Goal: Information Seeking & Learning: Learn about a topic

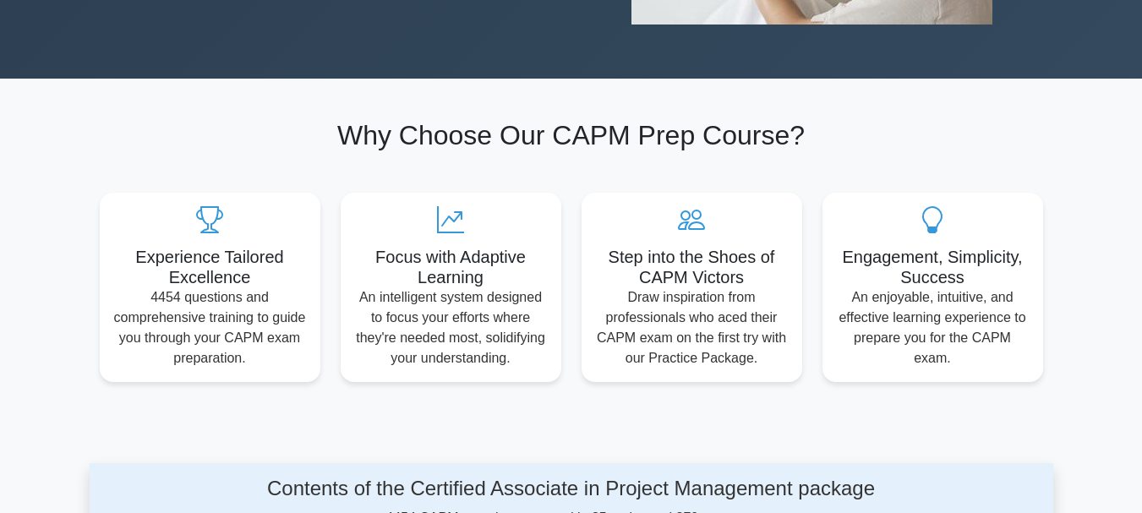
scroll to position [169, 0]
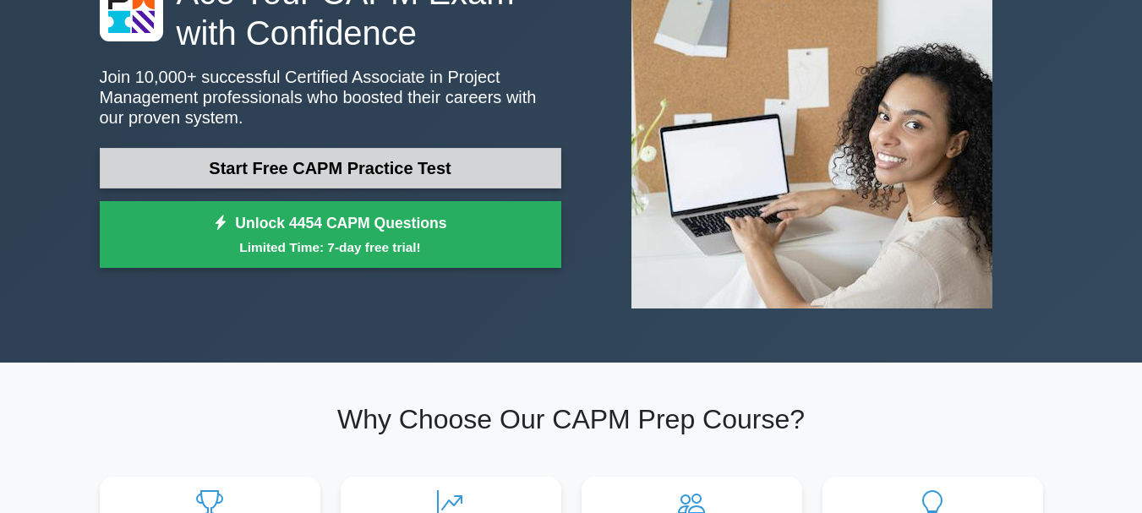
click at [309, 162] on link "Start Free CAPM Practice Test" at bounding box center [330, 168] width 461 height 41
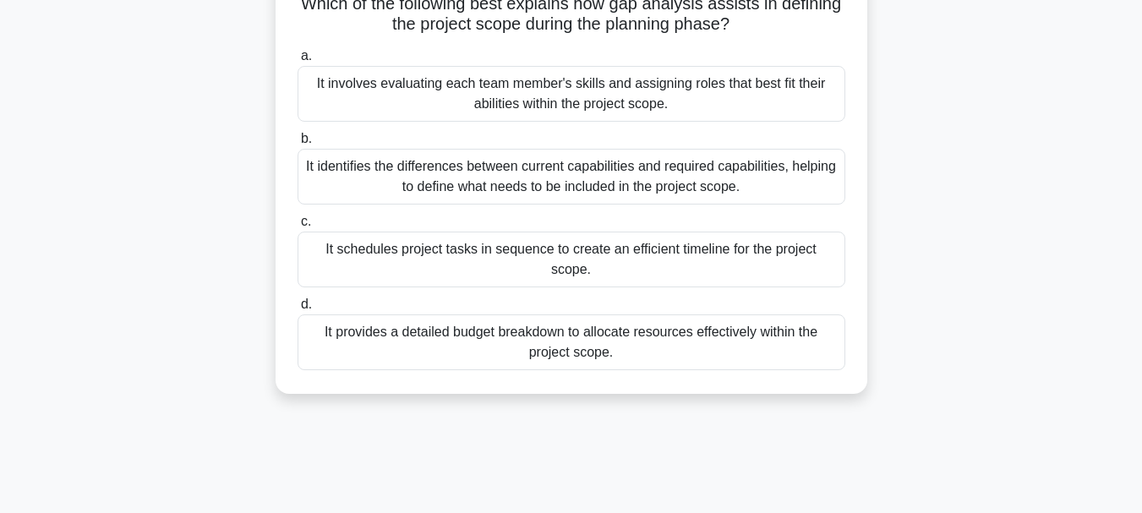
scroll to position [85, 0]
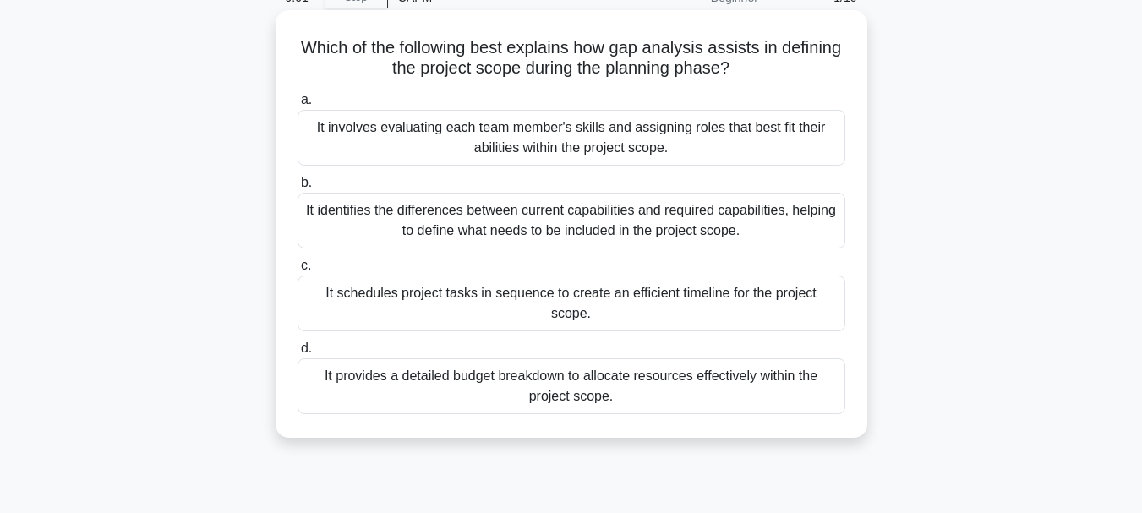
click at [582, 379] on div "It provides a detailed budget breakdown to allocate resources effectively withi…" at bounding box center [571, 386] width 548 height 56
click at [297, 354] on input "d. It provides a detailed budget breakdown to allocate resources effectively wi…" at bounding box center [297, 348] width 0 height 11
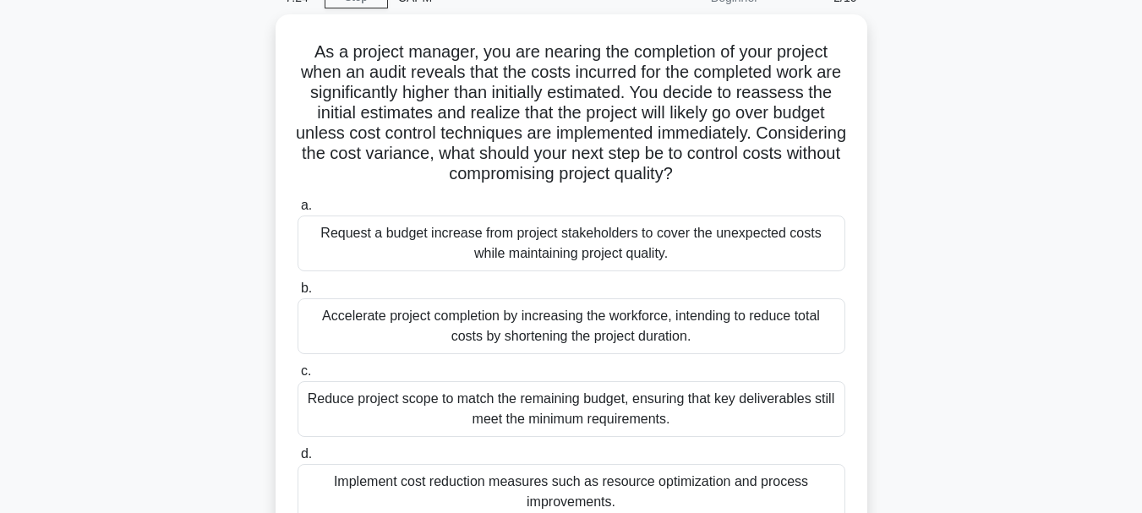
scroll to position [169, 0]
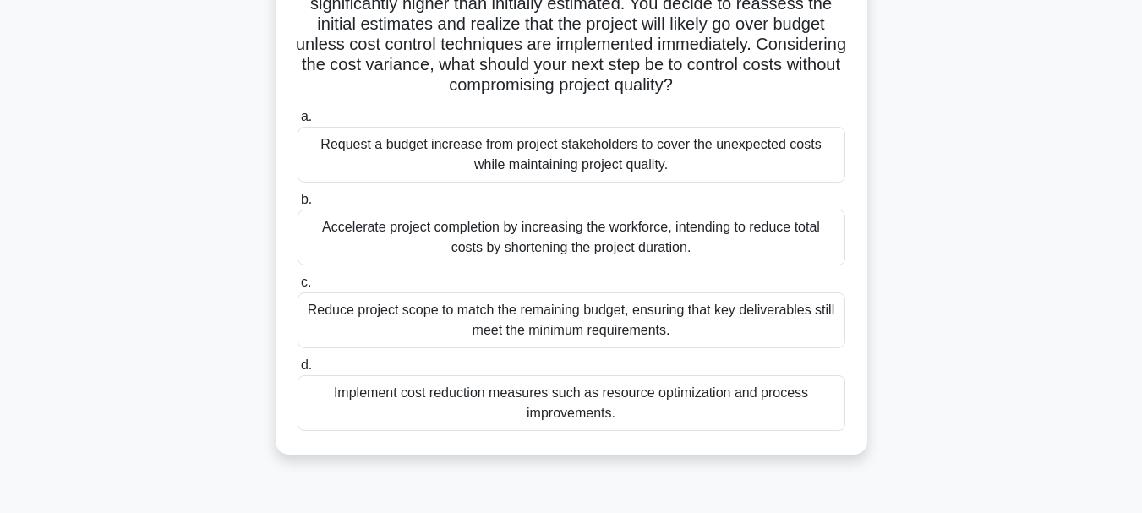
click at [683, 403] on div "Implement cost reduction measures such as resource optimization and process imp…" at bounding box center [571, 403] width 548 height 56
click at [297, 371] on input "d. Implement cost reduction measures such as resource optimization and process …" at bounding box center [297, 365] width 0 height 11
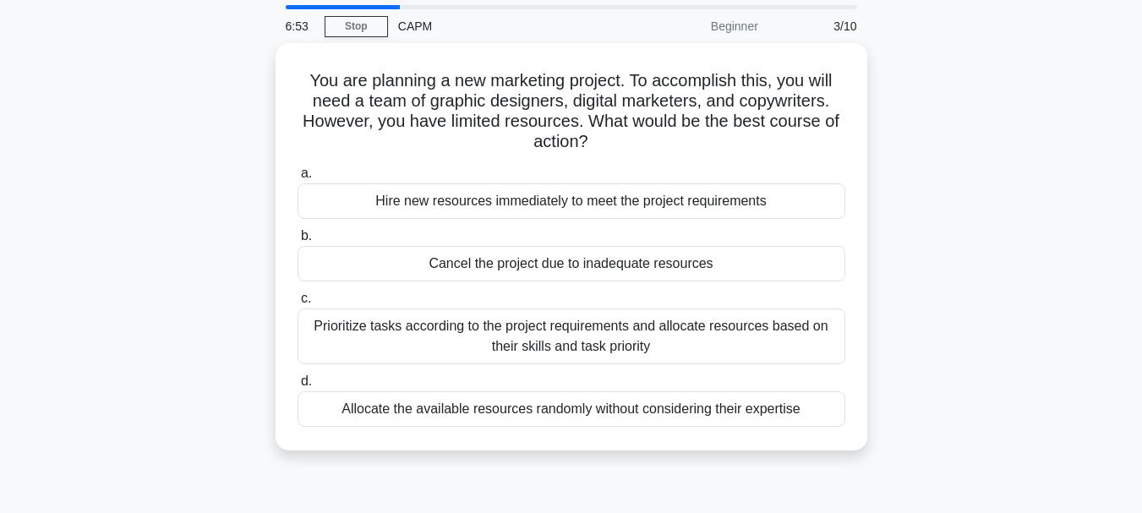
scroll to position [85, 0]
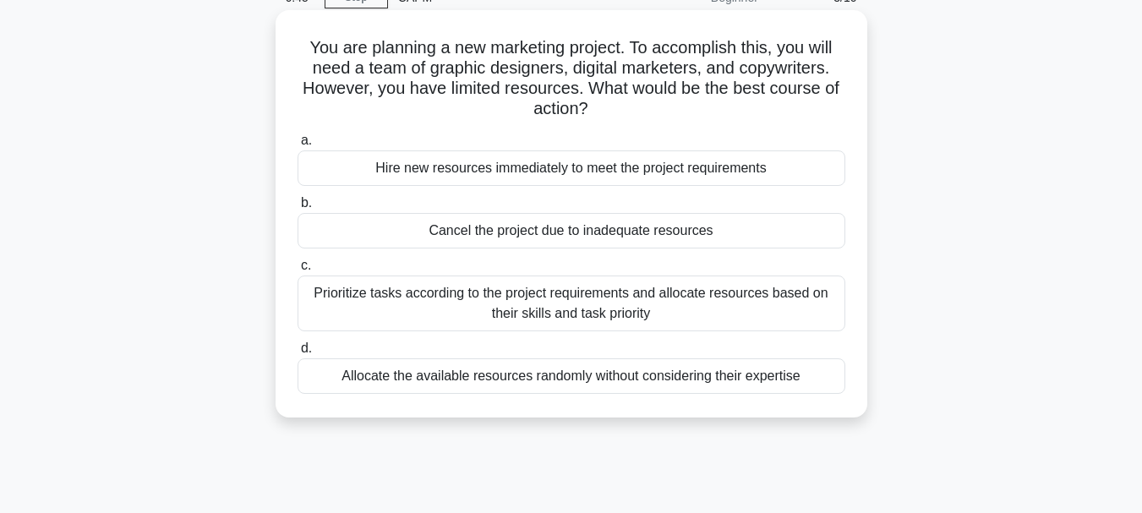
click at [600, 299] on div "Prioritize tasks according to the project requirements and allocate resources b…" at bounding box center [571, 303] width 548 height 56
click at [297, 271] on input "c. Prioritize tasks according to the project requirements and allocate resource…" at bounding box center [297, 265] width 0 height 11
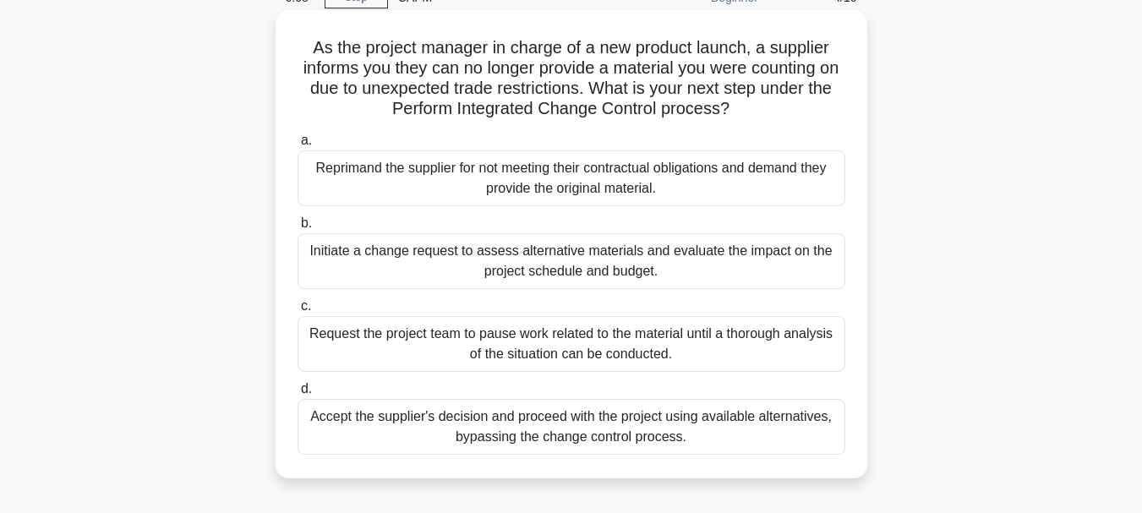
click at [690, 276] on div "Initiate a change request to assess alternative materials and evaluate the impa…" at bounding box center [571, 261] width 548 height 56
click at [297, 229] on input "b. Initiate a change request to assess alternative materials and evaluate the i…" at bounding box center [297, 223] width 0 height 11
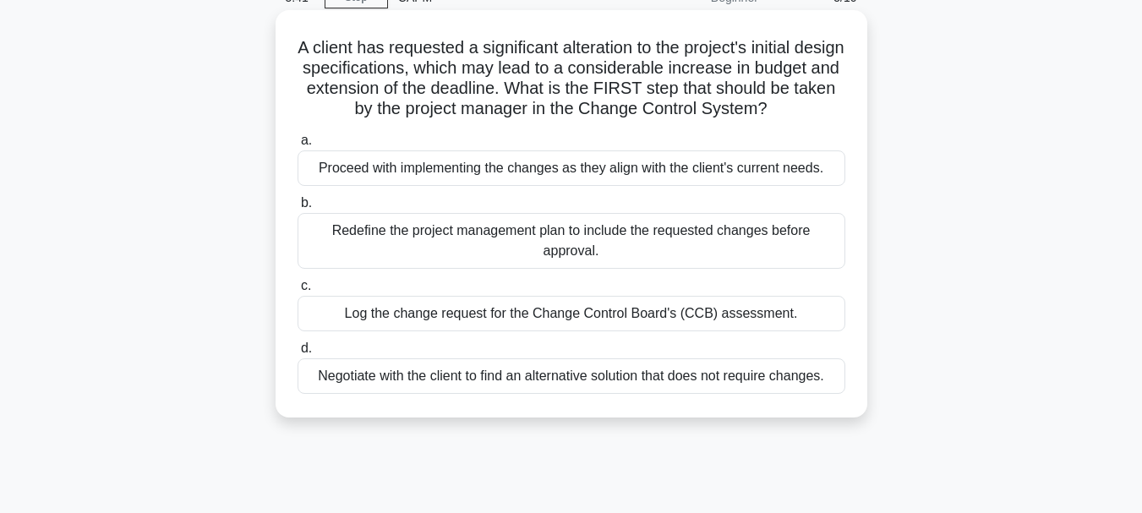
click at [640, 331] on div "Log the change request for the Change Control Board's (CCB) assessment." at bounding box center [571, 313] width 548 height 35
click at [297, 292] on input "c. Log the change request for the Change Control Board's (CCB) assessment." at bounding box center [297, 286] width 0 height 11
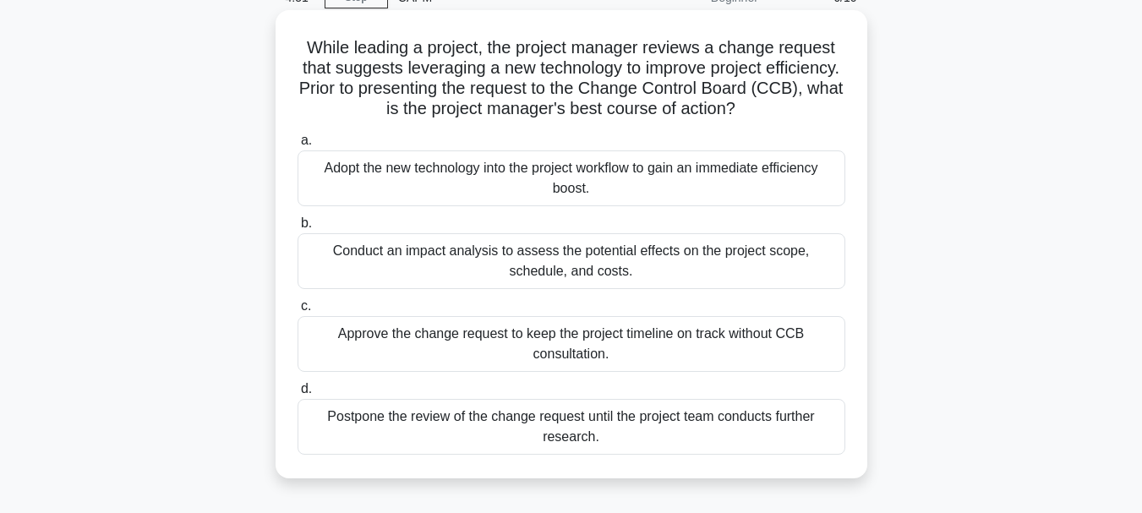
click at [521, 255] on div "Conduct an impact analysis to assess the potential effects on the project scope…" at bounding box center [571, 261] width 548 height 56
click at [297, 229] on input "b. Conduct an impact analysis to assess the potential effects on the project sc…" at bounding box center [297, 223] width 0 height 11
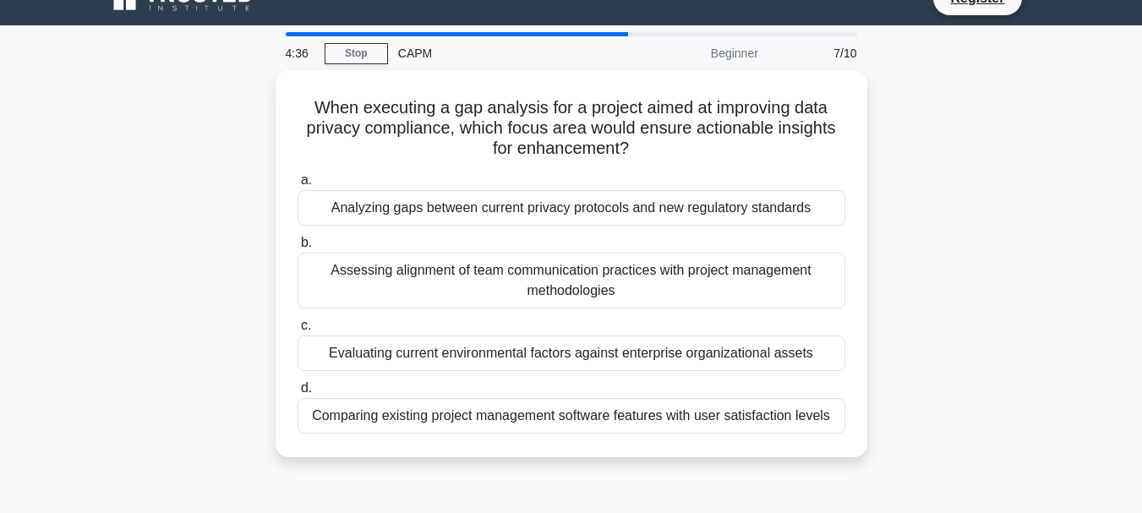
scroll to position [0, 0]
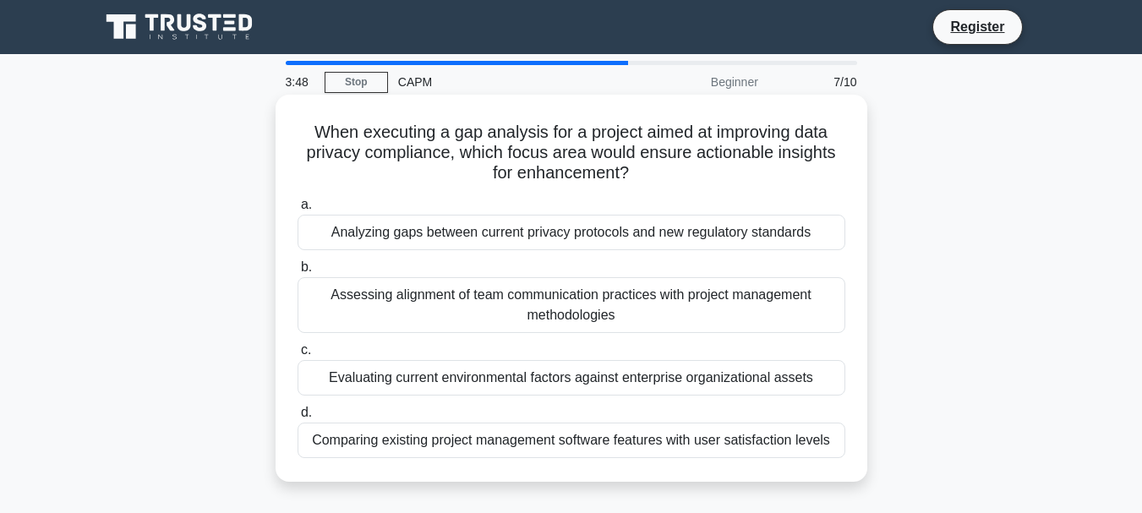
click at [723, 384] on div "Evaluating current environmental factors against enterprise organizational asse…" at bounding box center [571, 377] width 548 height 35
click at [297, 356] on input "c. Evaluating current environmental factors against enterprise organizational a…" at bounding box center [297, 350] width 0 height 11
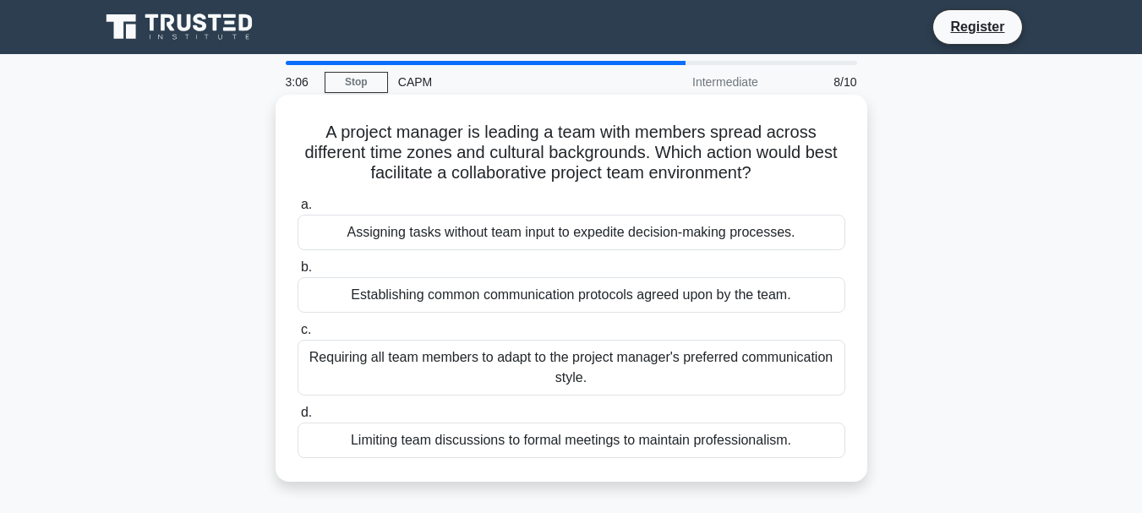
click at [589, 298] on div "Establishing common communication protocols agreed upon by the team." at bounding box center [571, 294] width 548 height 35
click at [297, 273] on input "b. Establishing common communication protocols agreed upon by the team." at bounding box center [297, 267] width 0 height 11
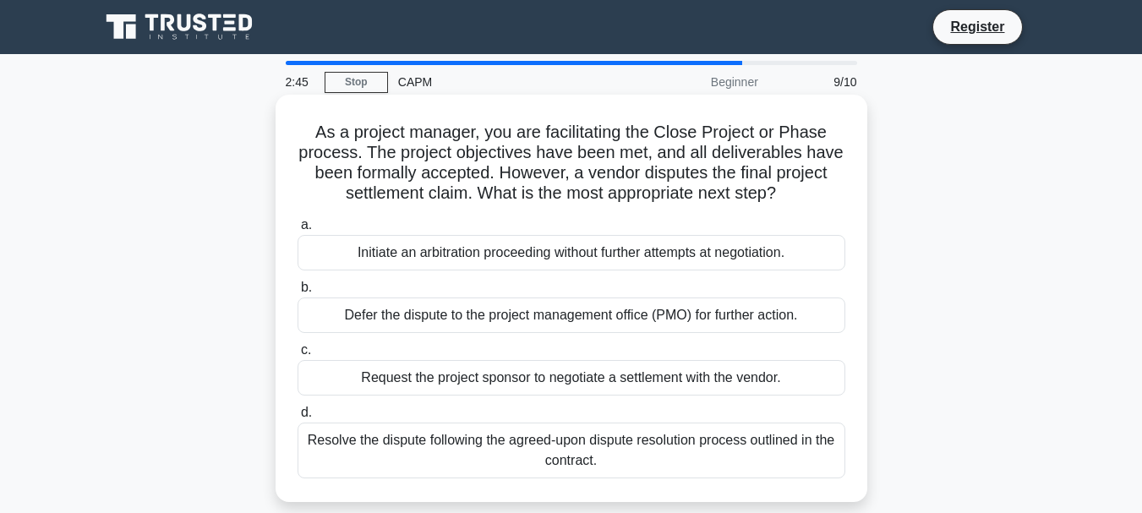
click at [795, 445] on div "Resolve the dispute following the agreed-upon dispute resolution process outlin…" at bounding box center [571, 451] width 548 height 56
click at [297, 418] on input "d. Resolve the dispute following the agreed-upon dispute resolution process out…" at bounding box center [297, 412] width 0 height 11
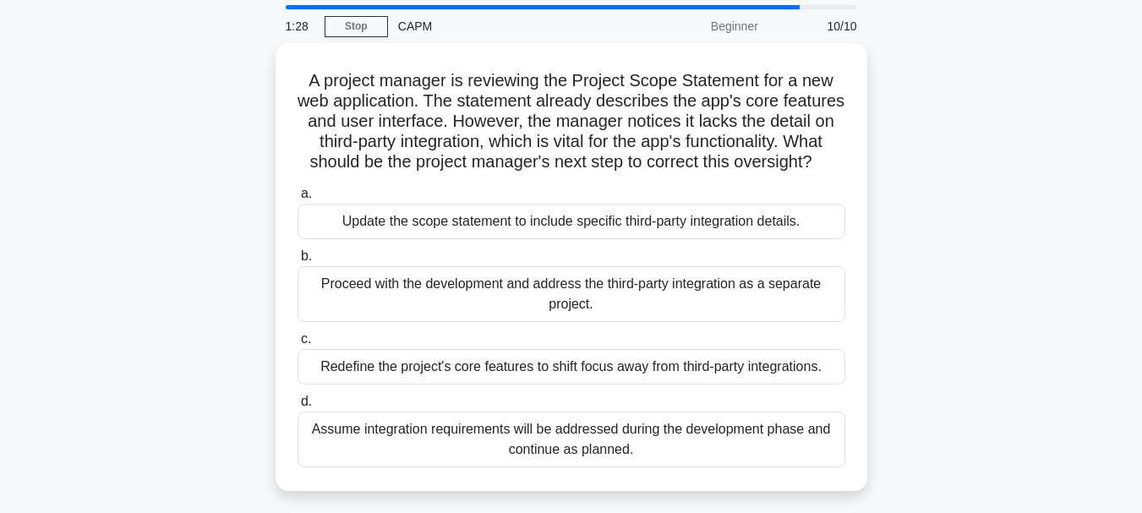
scroll to position [85, 0]
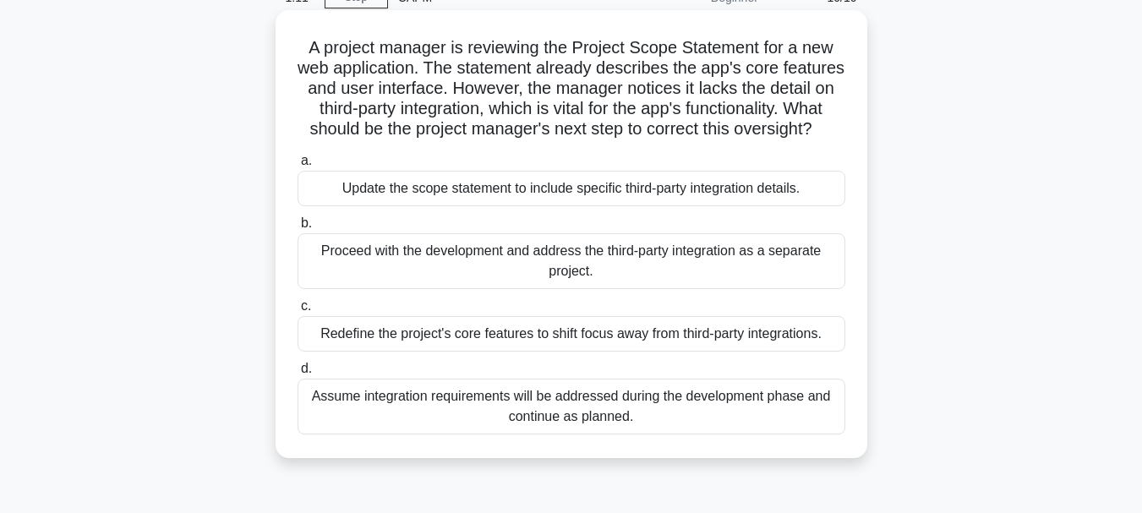
click at [661, 206] on div "Update the scope statement to include specific third-party integration details." at bounding box center [571, 188] width 548 height 35
click at [297, 166] on input "a. Update the scope statement to include specific third-party integration detai…" at bounding box center [297, 160] width 0 height 11
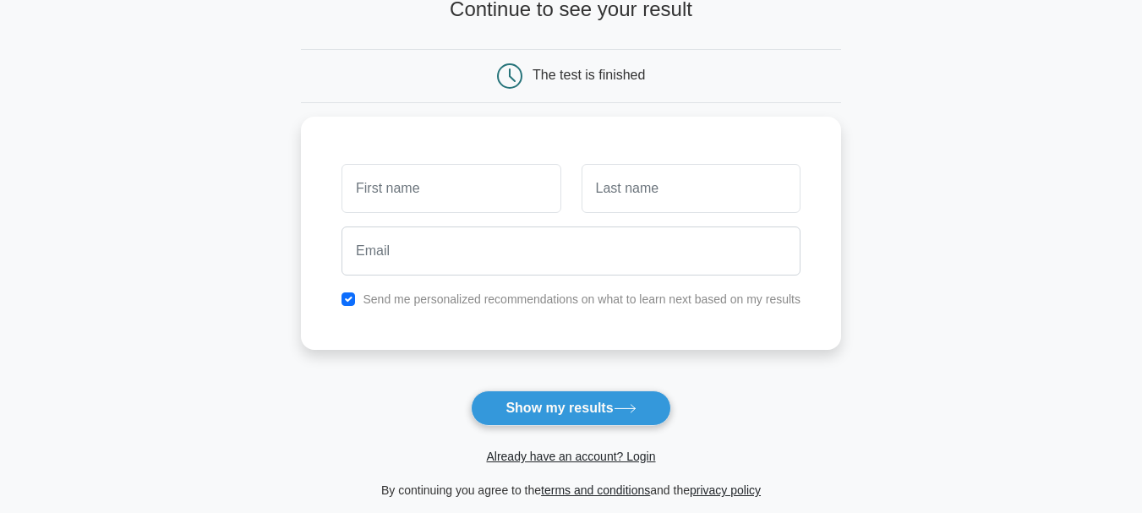
scroll to position [85, 0]
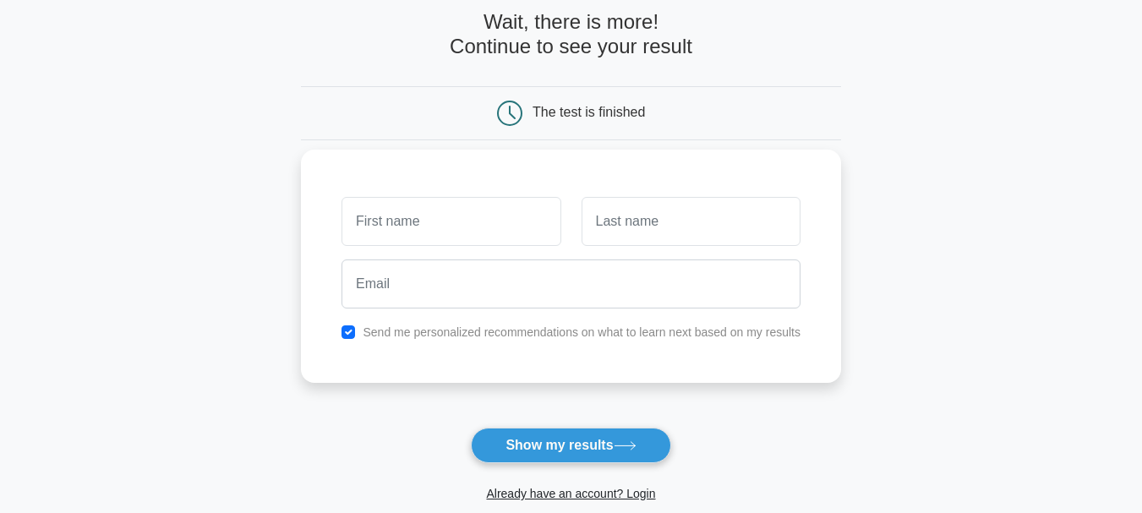
click at [412, 218] on input "text" at bounding box center [450, 221] width 219 height 49
type input "[PERSON_NAME]"
click at [624, 232] on input "text" at bounding box center [690, 221] width 219 height 49
type input "Singh"
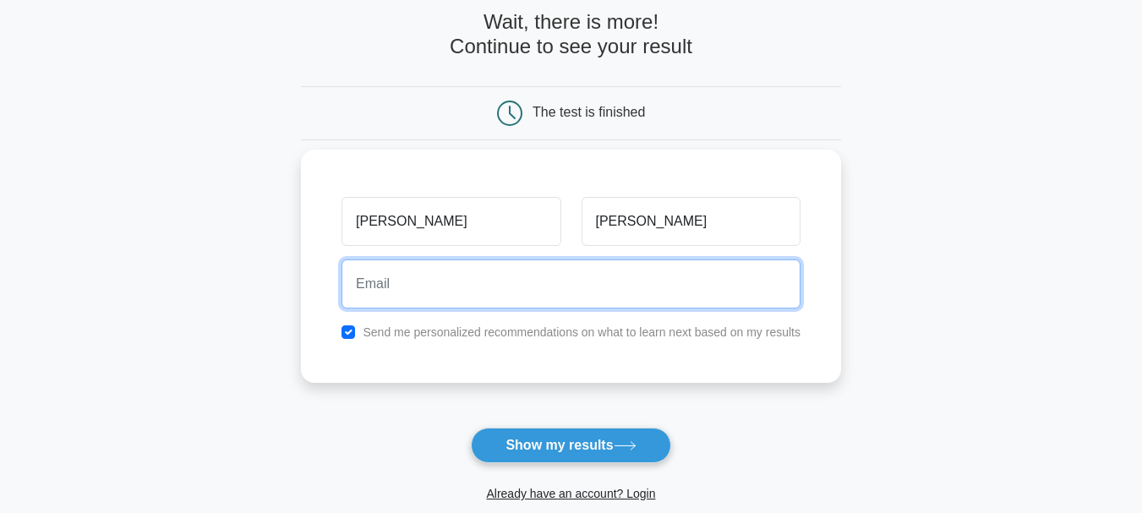
click at [499, 284] on input "email" at bounding box center [570, 283] width 459 height 49
type input "g.sagar9292@gmail.com"
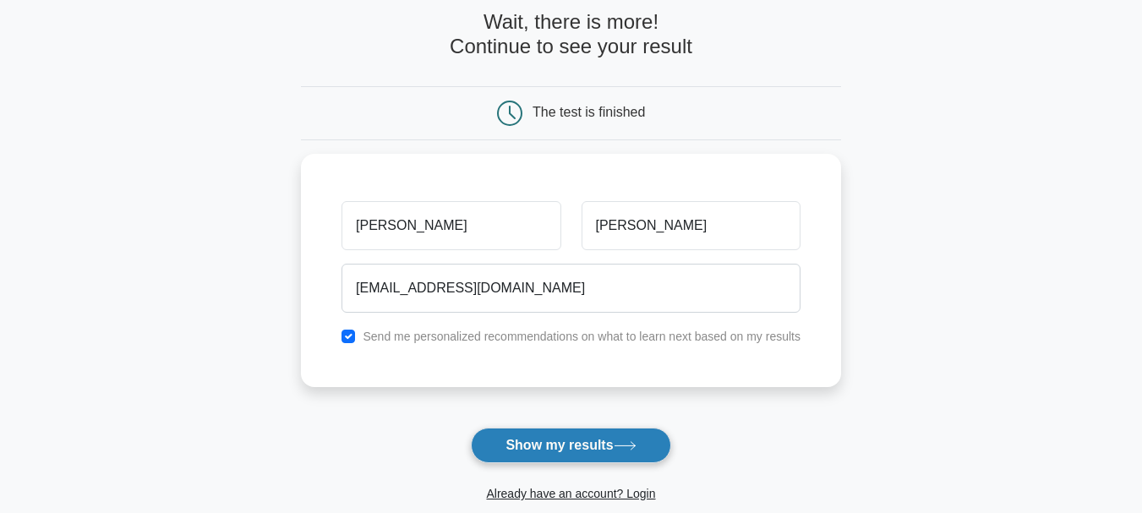
click at [559, 435] on button "Show my results" at bounding box center [570, 445] width 199 height 35
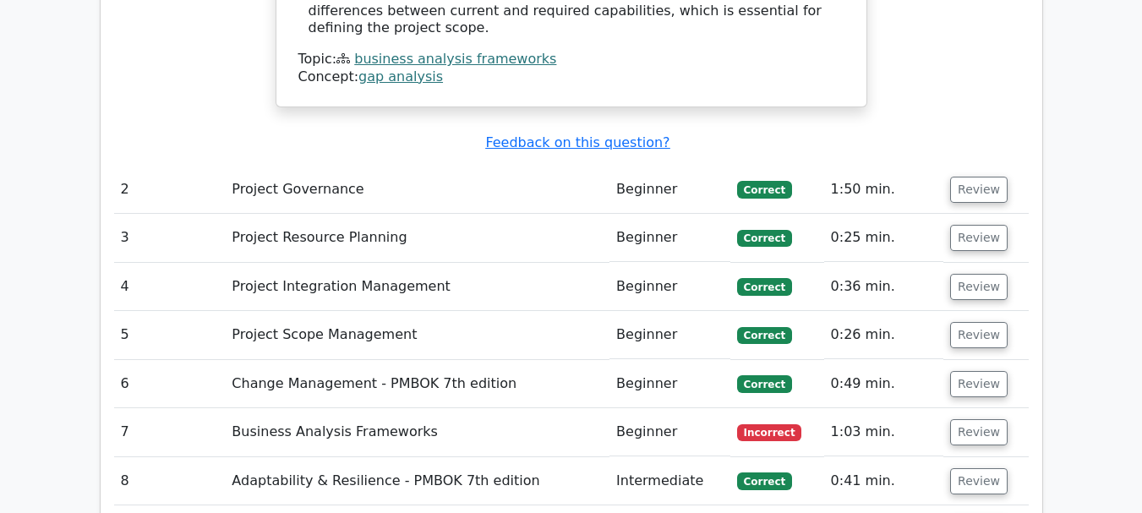
scroll to position [2282, 0]
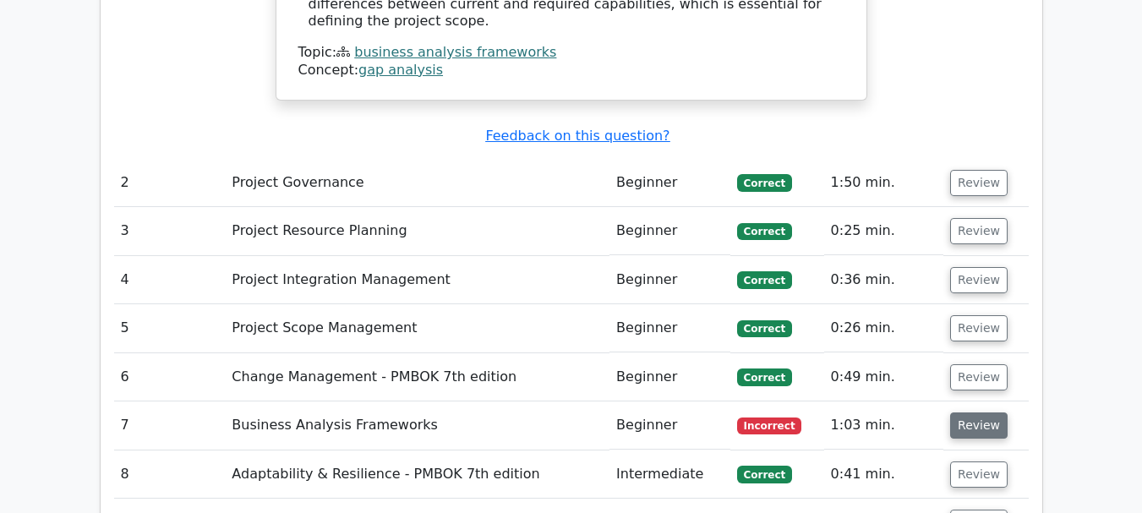
click at [967, 412] on button "Review" at bounding box center [978, 425] width 57 height 26
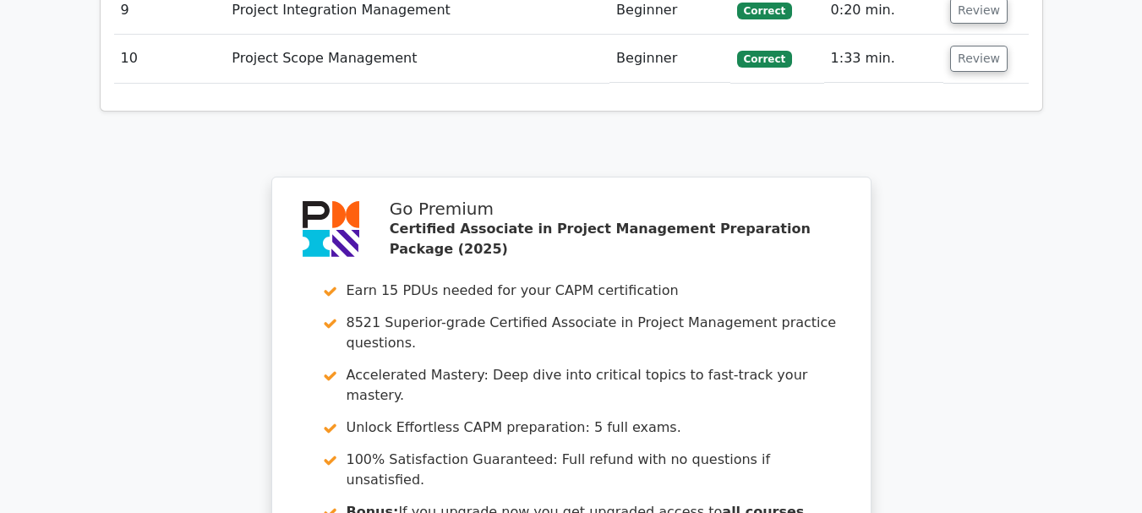
scroll to position [3887, 0]
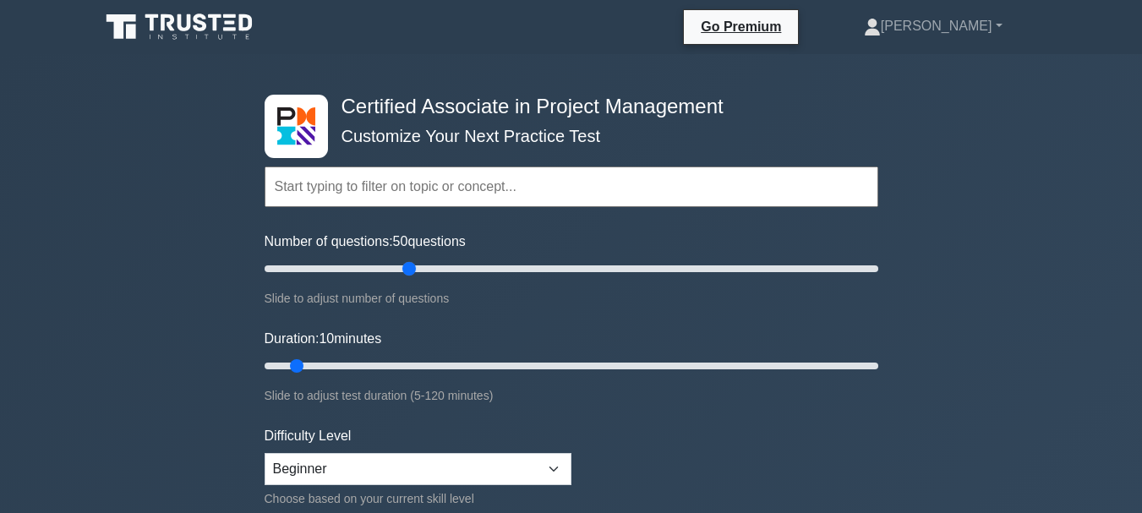
drag, startPoint x: 290, startPoint y: 265, endPoint x: 417, endPoint y: 271, distance: 126.9
type input "50"
click at [417, 271] on input "Number of questions: 50 questions" at bounding box center [572, 269] width 614 height 20
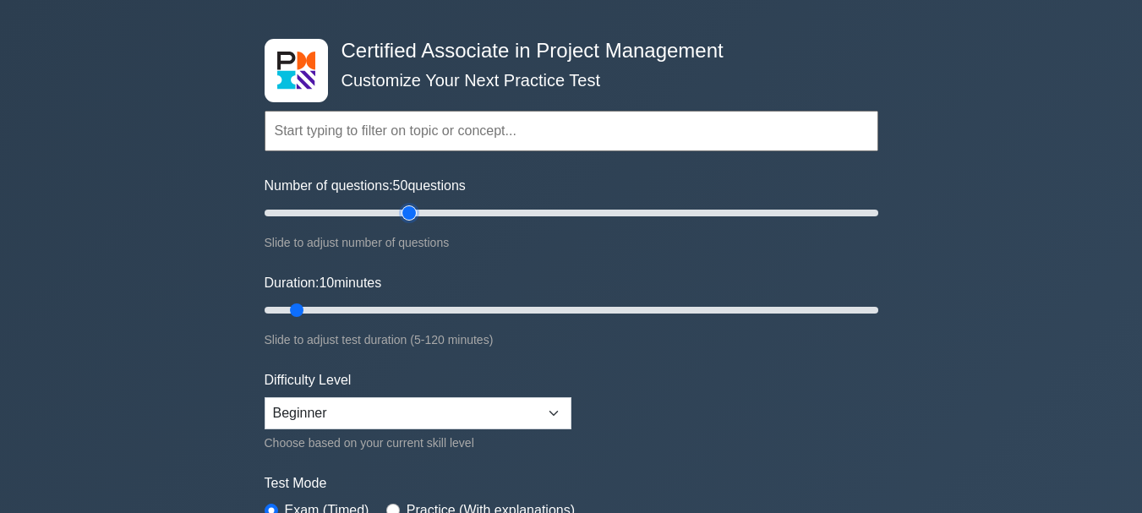
scroll to position [85, 0]
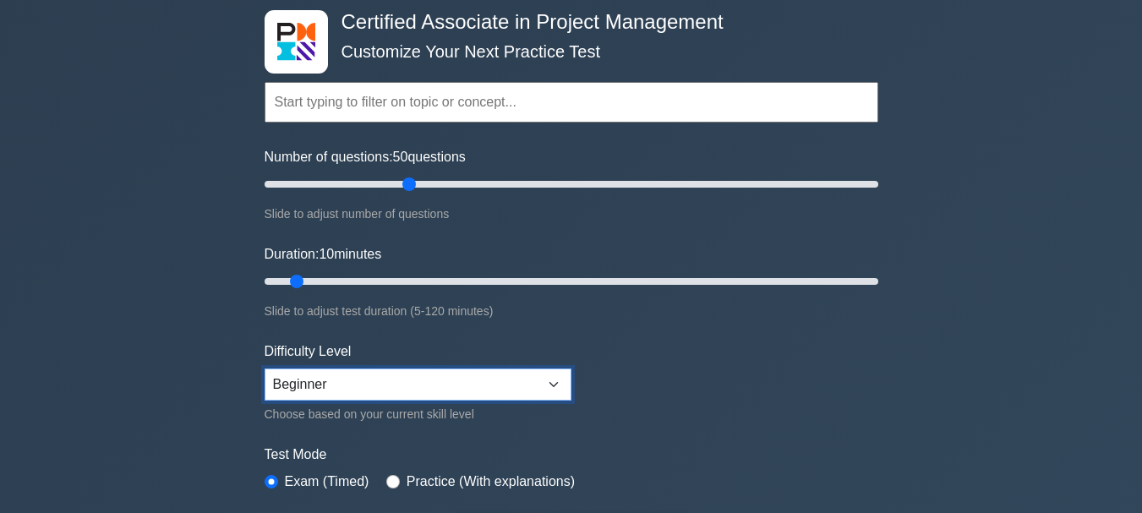
click at [426, 375] on select "Beginner Intermediate Expert" at bounding box center [418, 384] width 307 height 32
click at [706, 366] on form "Topics Project Scope Management Project Time Management Project Cost Management…" at bounding box center [572, 291] width 614 height 522
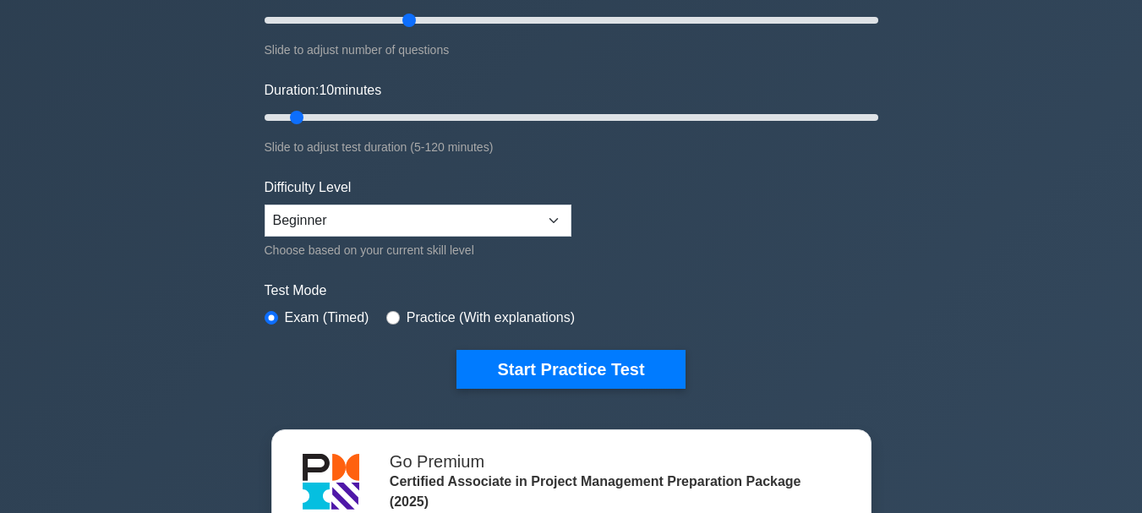
scroll to position [254, 0]
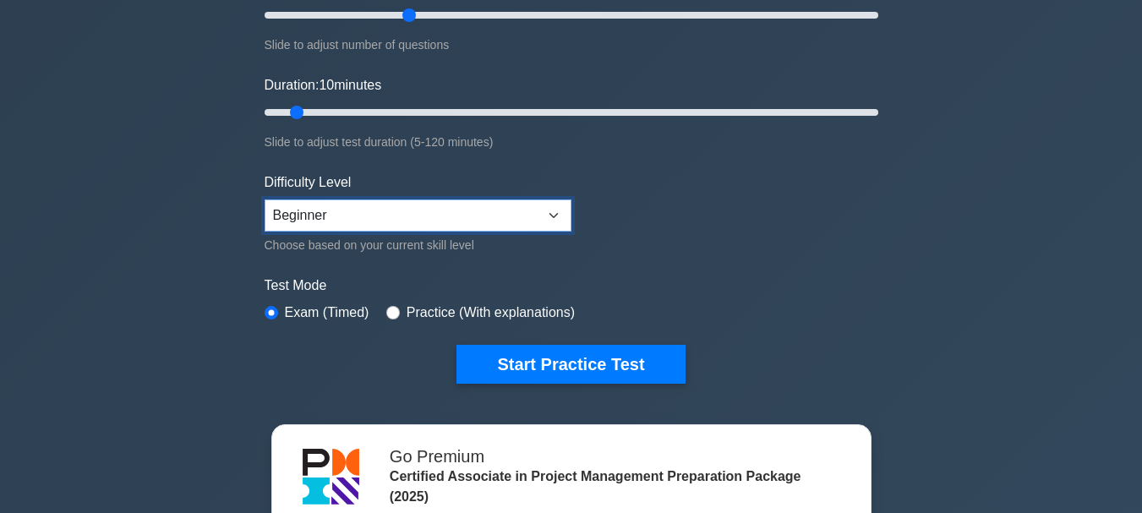
click at [488, 210] on select "Beginner Intermediate Expert" at bounding box center [418, 215] width 307 height 32
select select "intermediate"
click at [265, 199] on select "Beginner Intermediate Expert" at bounding box center [418, 215] width 307 height 32
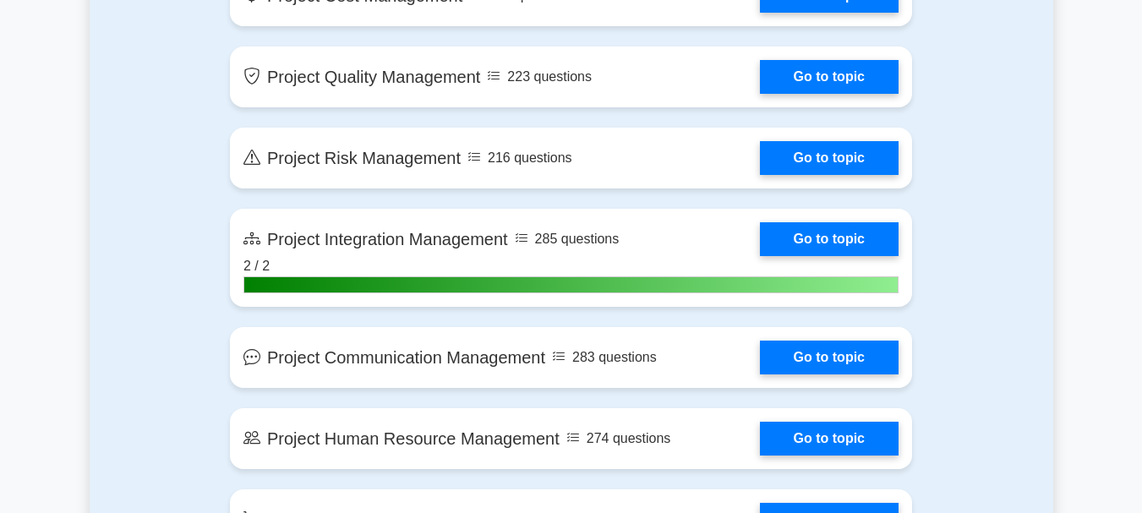
scroll to position [1352, 0]
